Goal: Transaction & Acquisition: Download file/media

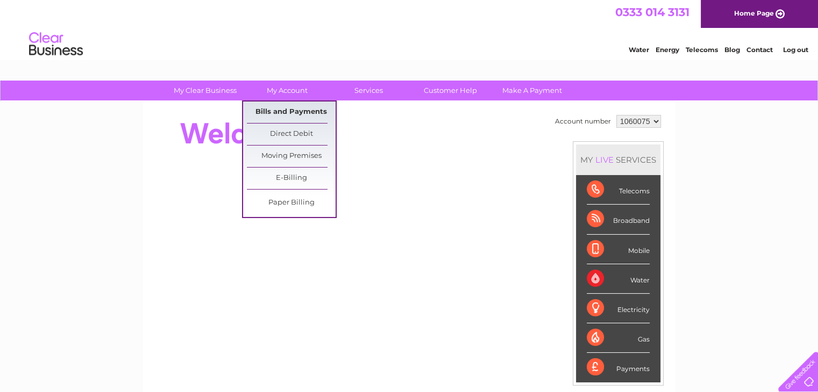
click at [296, 115] on link "Bills and Payments" at bounding box center [291, 113] width 89 height 22
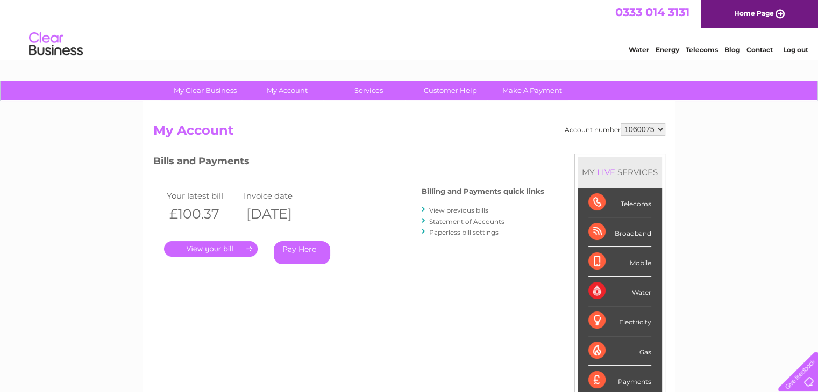
click at [231, 258] on div "Your latest bill Invoice date £100.37 09/10/2025 . Pay Here" at bounding box center [271, 229] width 237 height 102
click at [230, 256] on link "." at bounding box center [211, 249] width 94 height 16
click at [226, 246] on link "." at bounding box center [211, 249] width 94 height 16
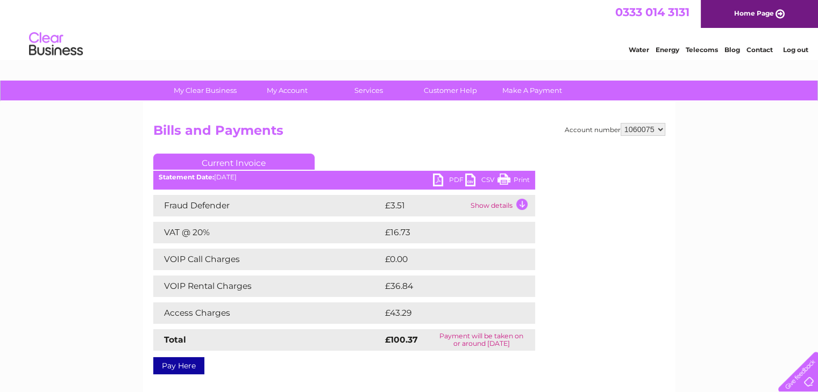
click at [441, 179] on link "PDF" at bounding box center [449, 182] width 32 height 16
